Goal: Check status: Check status

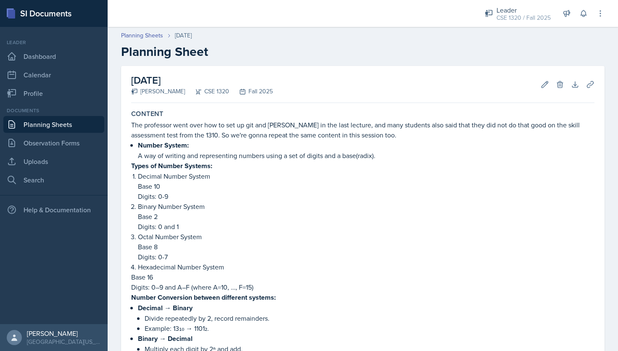
scroll to position [1011, 0]
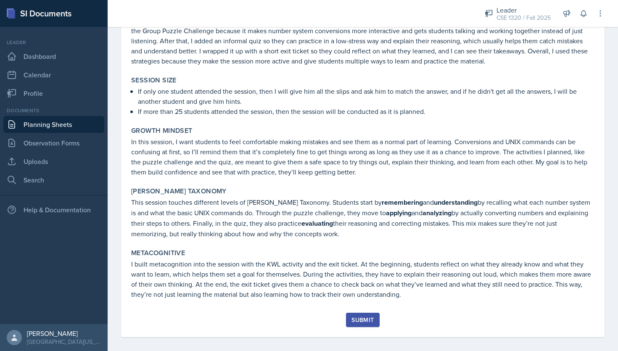
click at [361, 316] on div "Submit" at bounding box center [362, 319] width 22 height 7
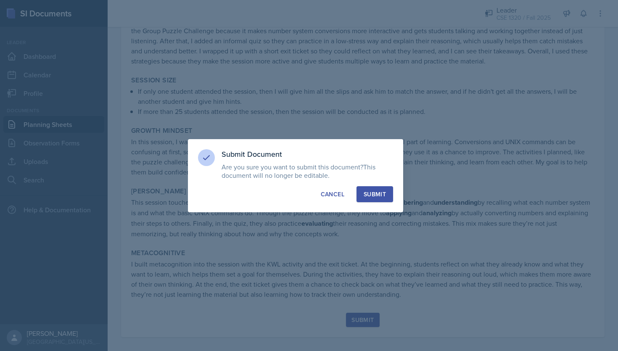
click at [370, 195] on div "Submit" at bounding box center [374, 194] width 22 height 8
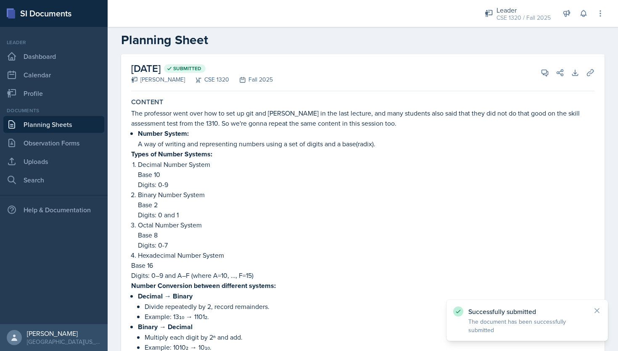
scroll to position [0, 0]
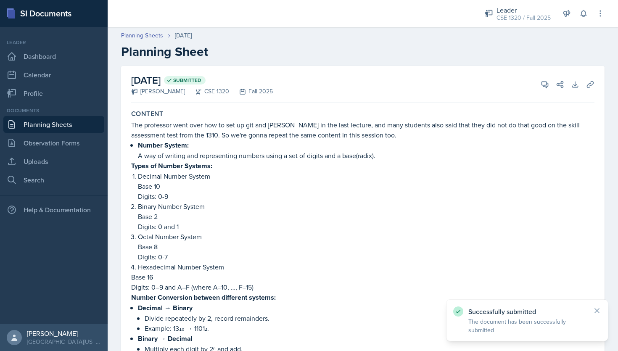
click at [68, 127] on link "Planning Sheets" at bounding box center [53, 124] width 101 height 17
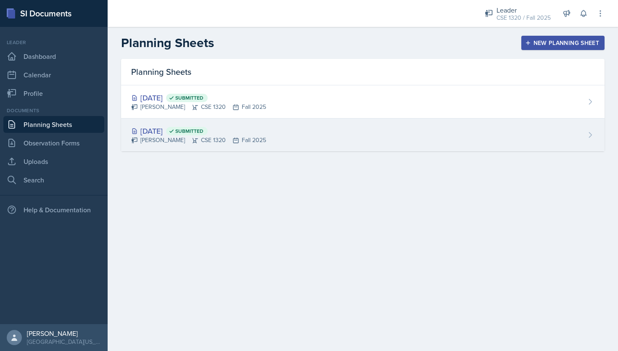
click at [303, 141] on div "[DATE] Submitted [PERSON_NAME] CSE 1320 Fall 2025" at bounding box center [362, 134] width 483 height 33
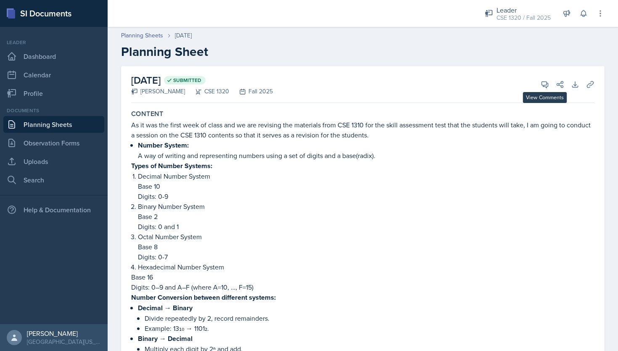
click at [548, 90] on div "[DATE] Submitted [PERSON_NAME] CSE 1320 Fall 2025 View Comments Comments Send S…" at bounding box center [362, 84] width 463 height 37
click at [547, 84] on icon at bounding box center [544, 84] width 8 height 8
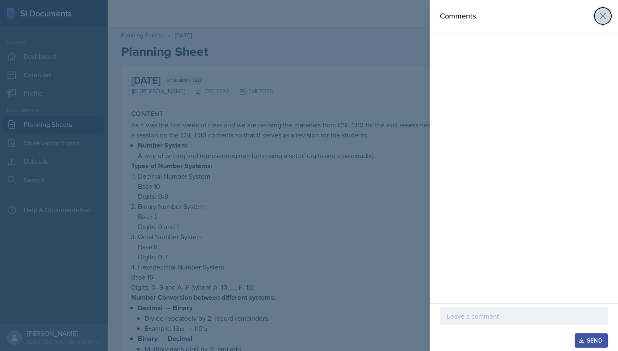
click at [608, 14] on button at bounding box center [602, 16] width 17 height 17
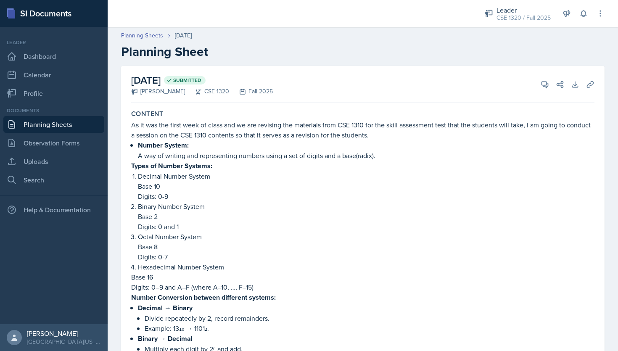
click at [65, 123] on link "Planning Sheets" at bounding box center [53, 124] width 101 height 17
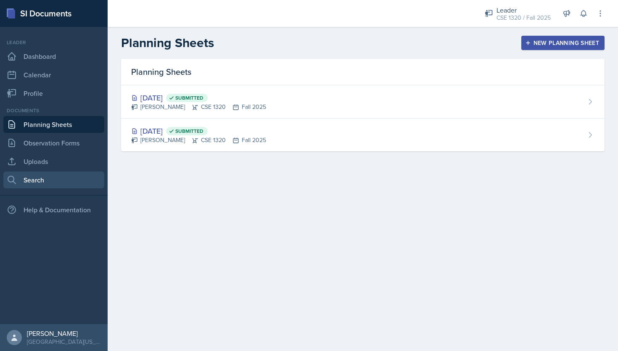
click at [33, 184] on link "Search" at bounding box center [53, 179] width 101 height 17
select select "all"
select select "1"
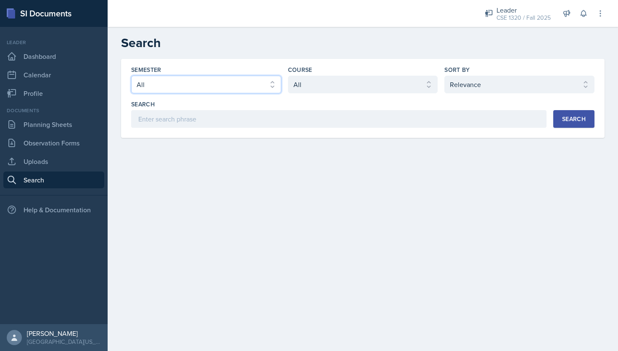
click at [210, 81] on select "Select semester All Fall 2025 Spring 2025 Fall 2024 Spring 2024 Fall 2023" at bounding box center [206, 85] width 150 height 18
select select "a8c40de0-d7eb-4f82-90ee-ac0c6ce45f71"
click at [572, 120] on div "Search" at bounding box center [574, 119] width 24 height 7
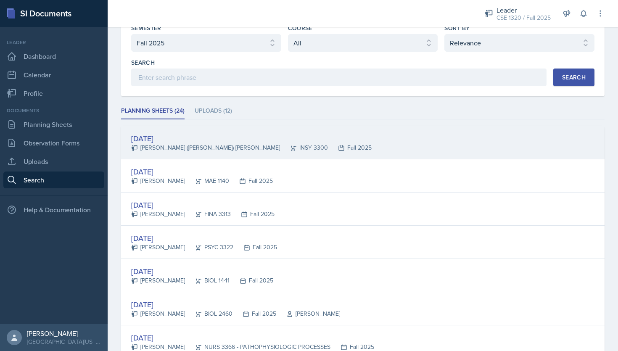
scroll to position [45, 0]
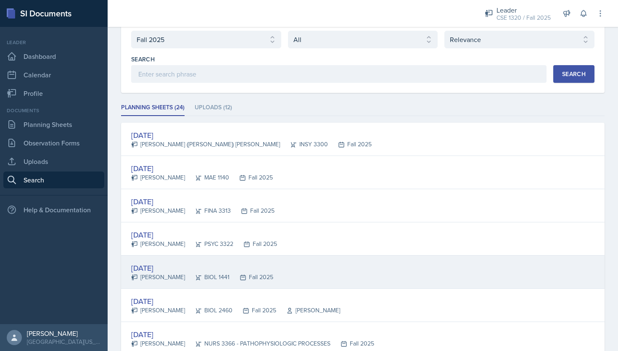
click at [476, 260] on div "[DATE] [PERSON_NAME] BIOL 1441 Fall 2025" at bounding box center [362, 271] width 483 height 33
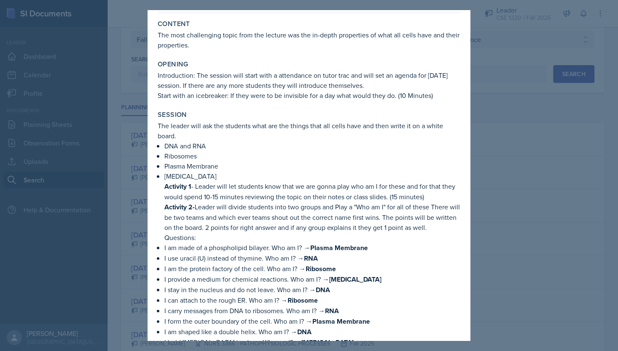
scroll to position [0, 0]
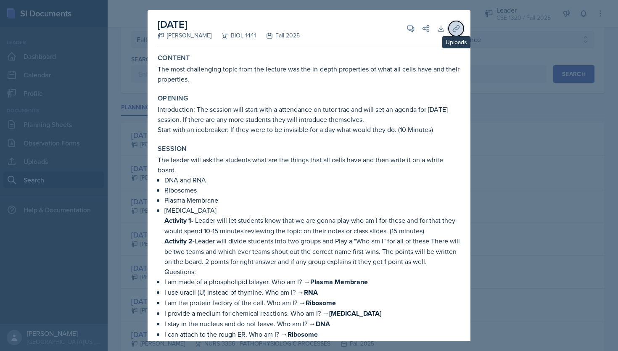
click at [459, 21] on button "Uploads" at bounding box center [455, 28] width 15 height 15
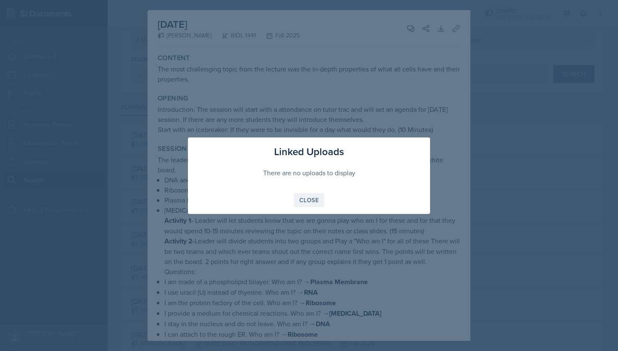
click at [309, 201] on div "Close" at bounding box center [308, 200] width 19 height 7
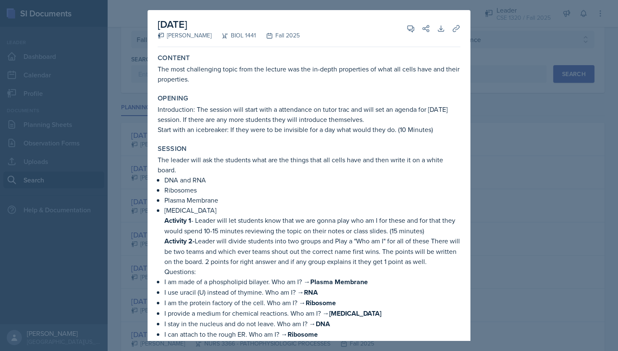
click at [544, 158] on div at bounding box center [309, 175] width 618 height 351
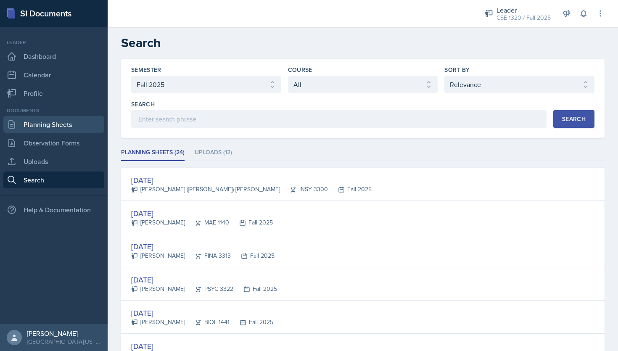
click at [39, 122] on link "Planning Sheets" at bounding box center [53, 124] width 101 height 17
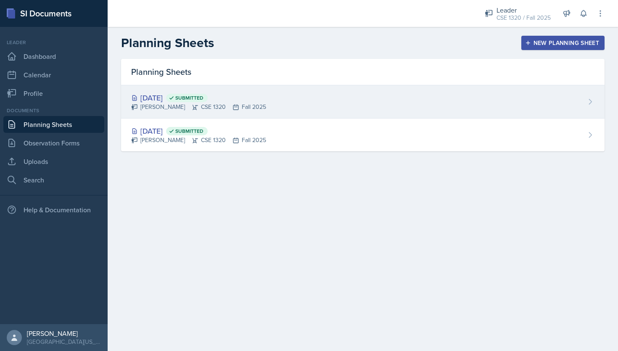
click at [372, 99] on div "[DATE] Submitted [PERSON_NAME] CSE 1320 Fall 2025" at bounding box center [362, 101] width 483 height 33
